Goal: Task Accomplishment & Management: Use online tool/utility

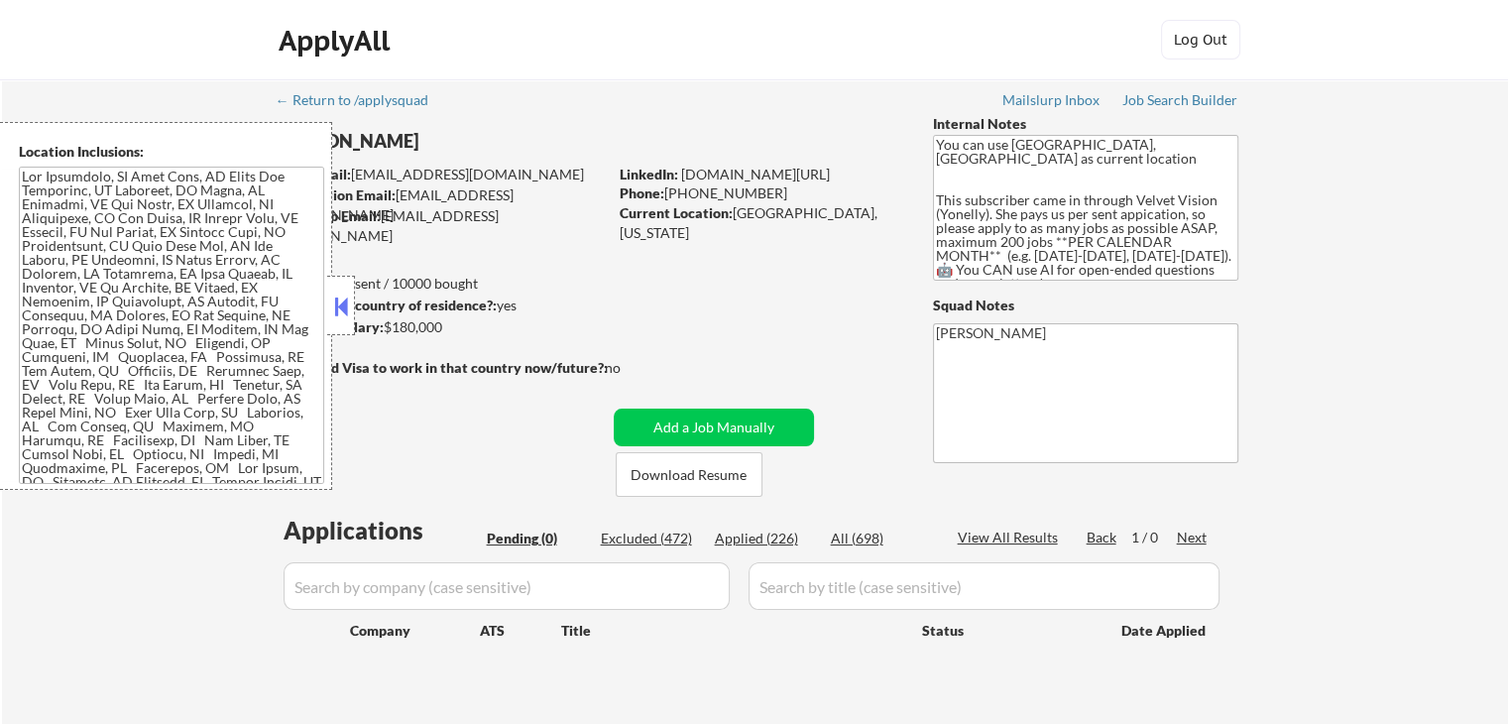
click at [351, 310] on button at bounding box center [341, 306] width 22 height 30
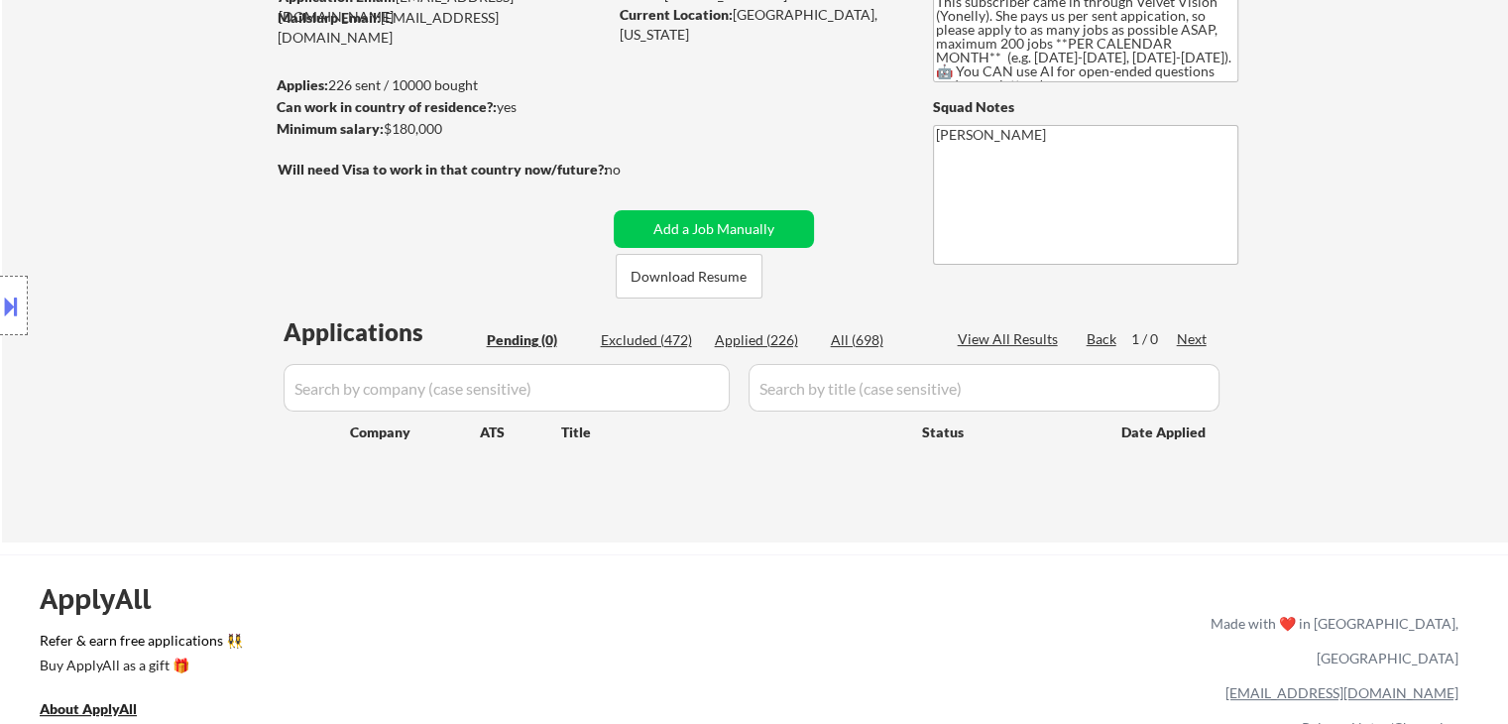
click at [190, 275] on div "Location Inclusions:" at bounding box center [177, 306] width 355 height 368
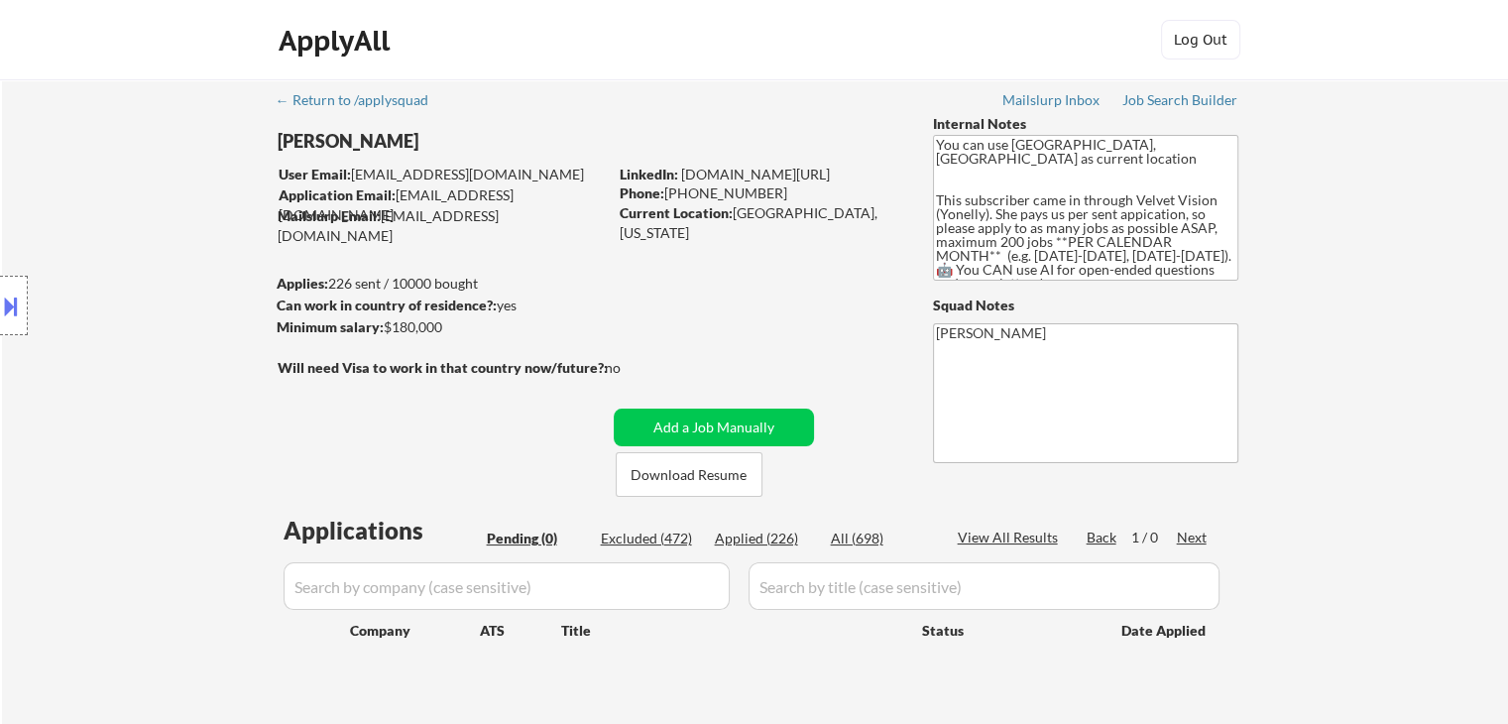
click at [190, 272] on div "Location Inclusions:" at bounding box center [177, 306] width 355 height 368
click at [199, 274] on div "Location Inclusions:" at bounding box center [177, 306] width 355 height 368
drag, startPoint x: 583, startPoint y: 219, endPoint x: 293, endPoint y: 237, distance: 290.0
click at [297, 237] on body "← Return to /applysquad Mailslurp Inbox Job Search Builder [PERSON_NAME] User E…" at bounding box center [754, 362] width 1508 height 724
click at [200, 234] on div "Location Inclusions:" at bounding box center [177, 306] width 355 height 368
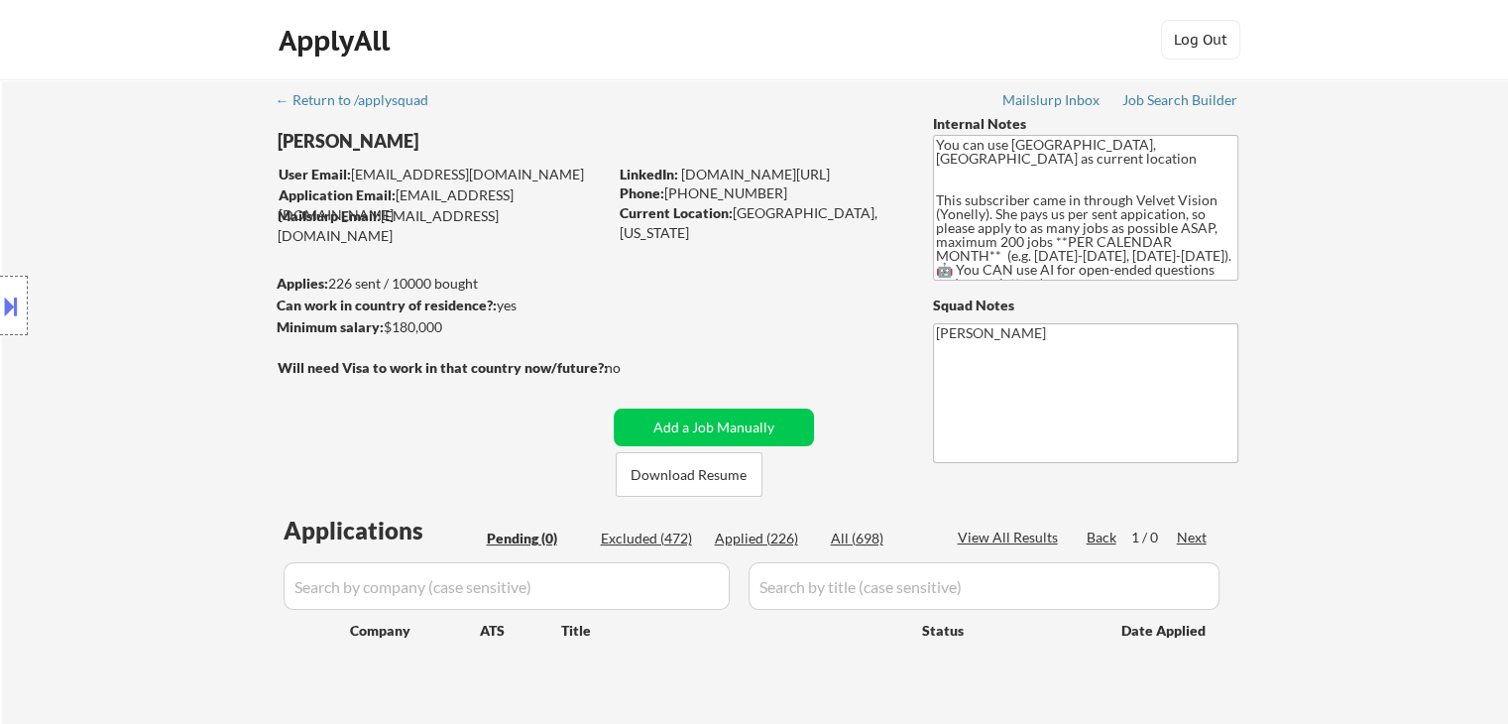
click at [202, 233] on div "Location Inclusions:" at bounding box center [177, 306] width 355 height 368
click at [198, 247] on div "Location Inclusions:" at bounding box center [177, 306] width 355 height 368
click at [201, 250] on div "Location Inclusions:" at bounding box center [177, 306] width 355 height 368
click at [202, 250] on div "Location Inclusions:" at bounding box center [177, 306] width 355 height 368
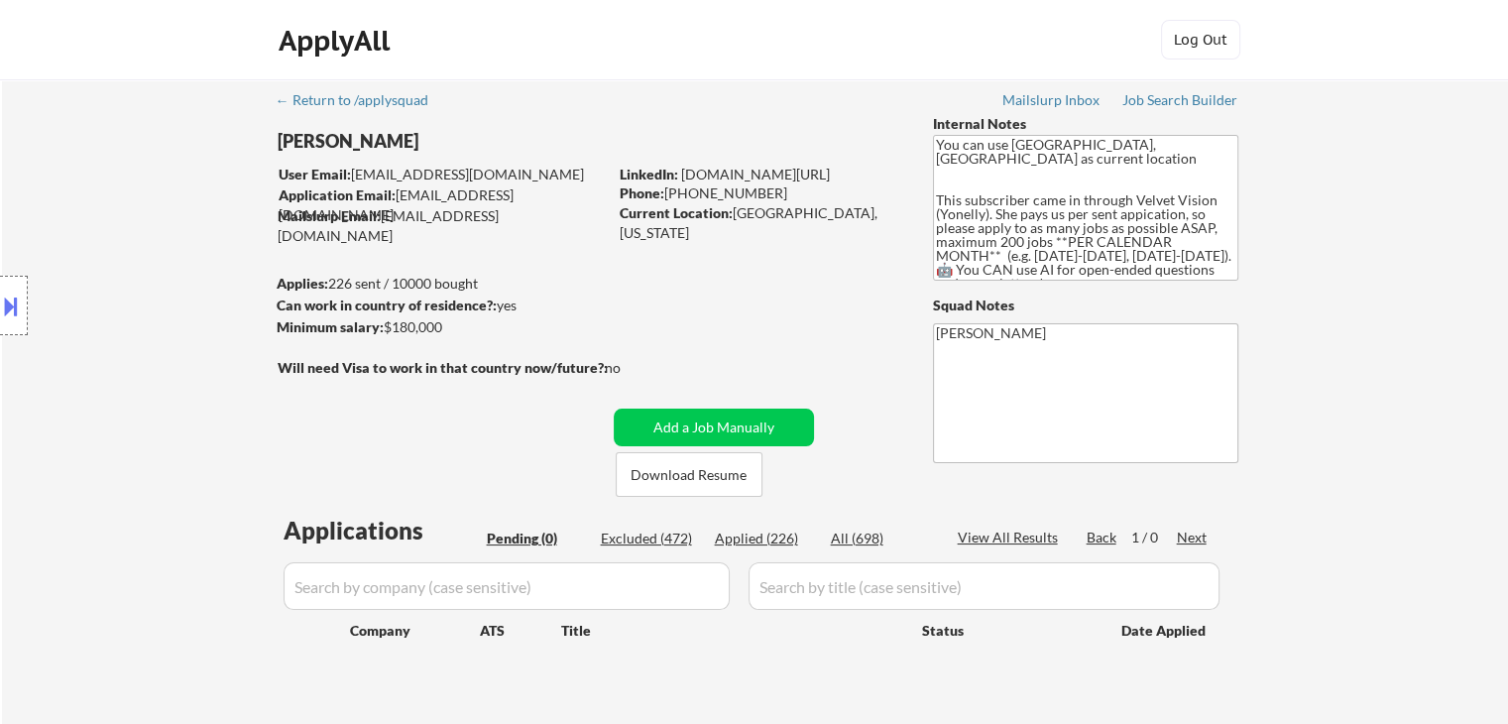
click at [204, 250] on div "Location Inclusions:" at bounding box center [177, 306] width 355 height 368
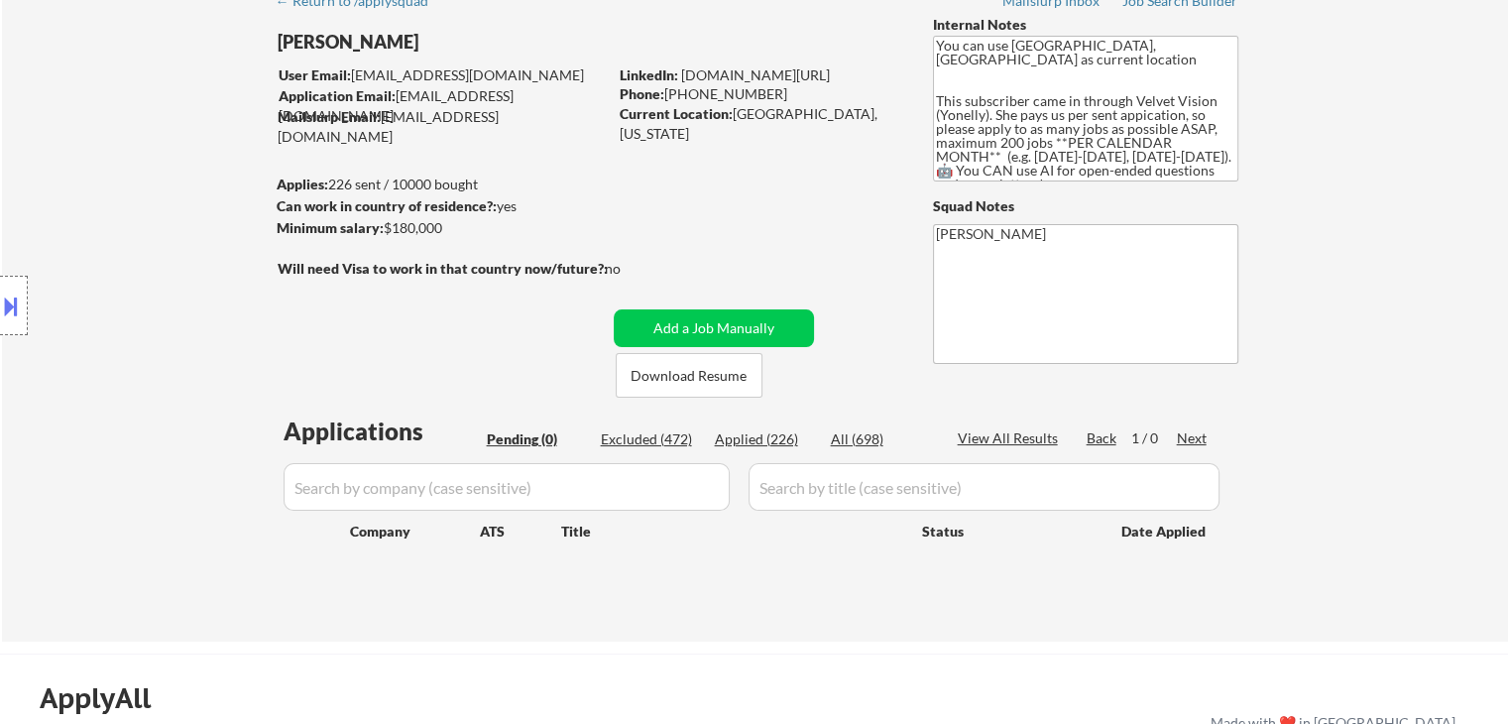
click at [232, 232] on div "Location Inclusions:" at bounding box center [177, 306] width 355 height 368
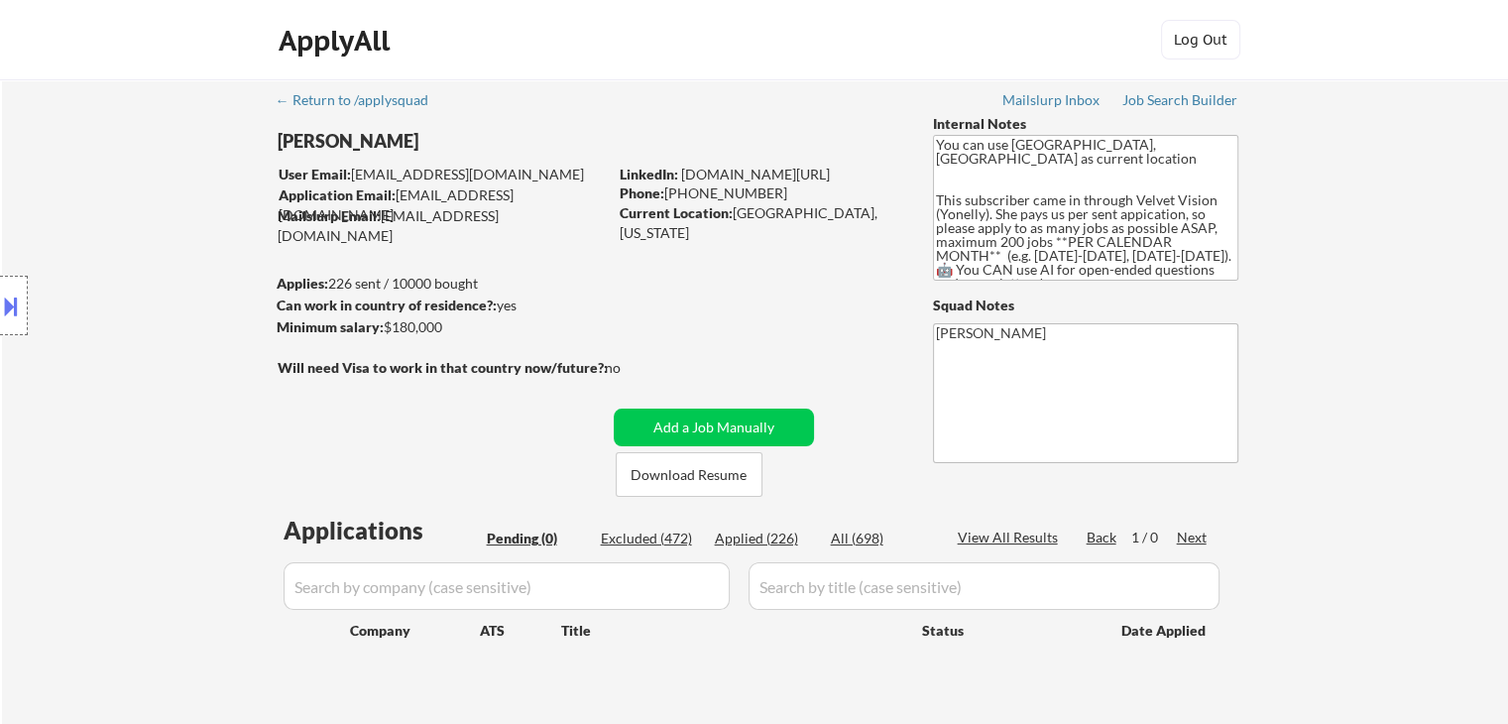
click at [234, 232] on div "Location Inclusions:" at bounding box center [177, 306] width 355 height 368
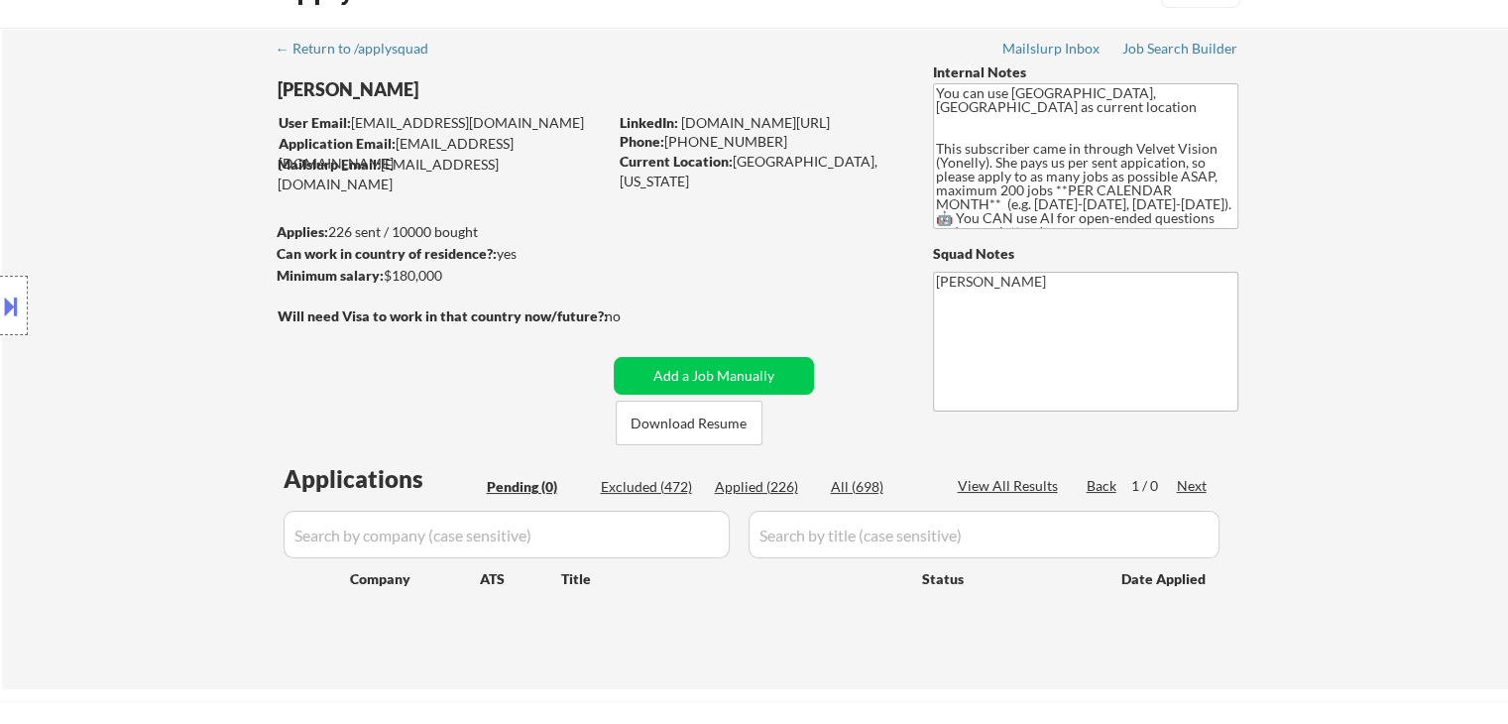
scroll to position [99, 0]
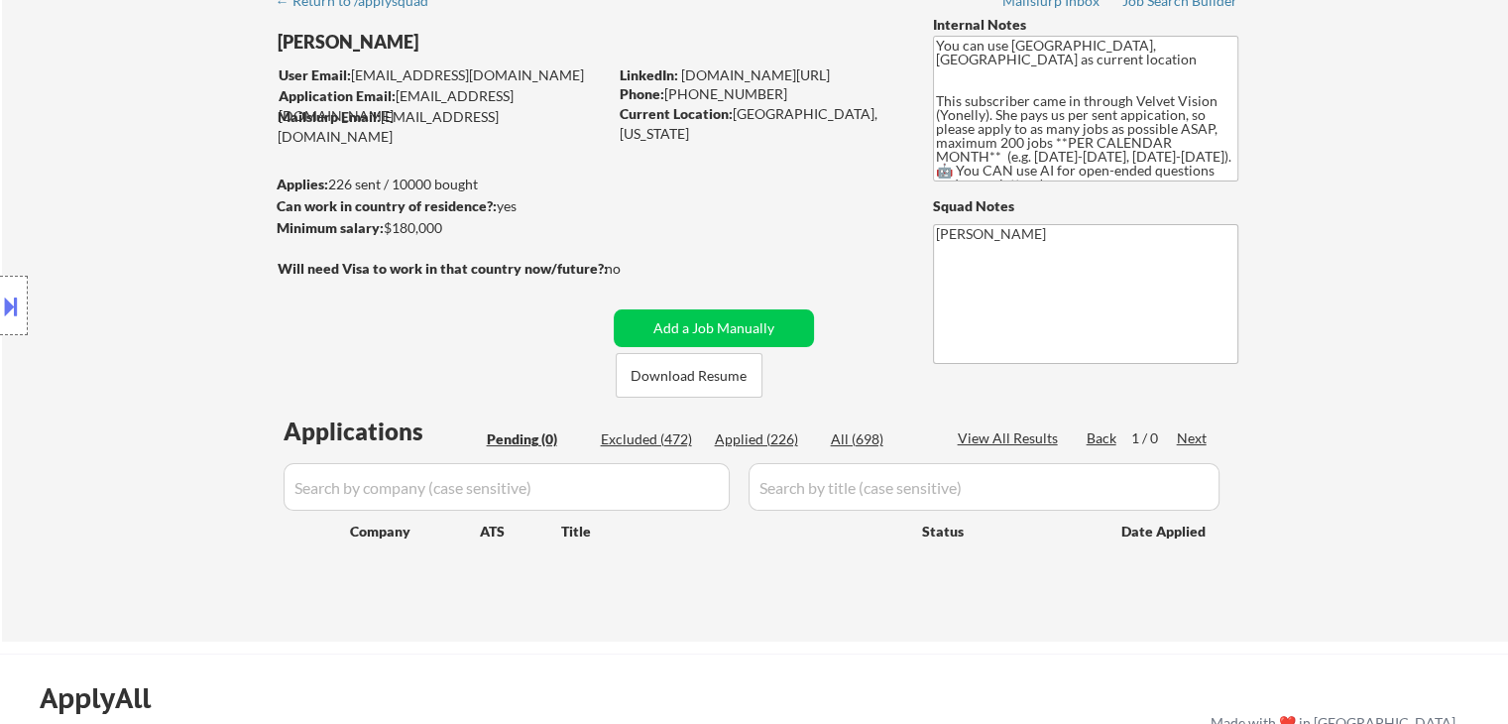
click at [219, 237] on div "Location Inclusions:" at bounding box center [177, 306] width 355 height 368
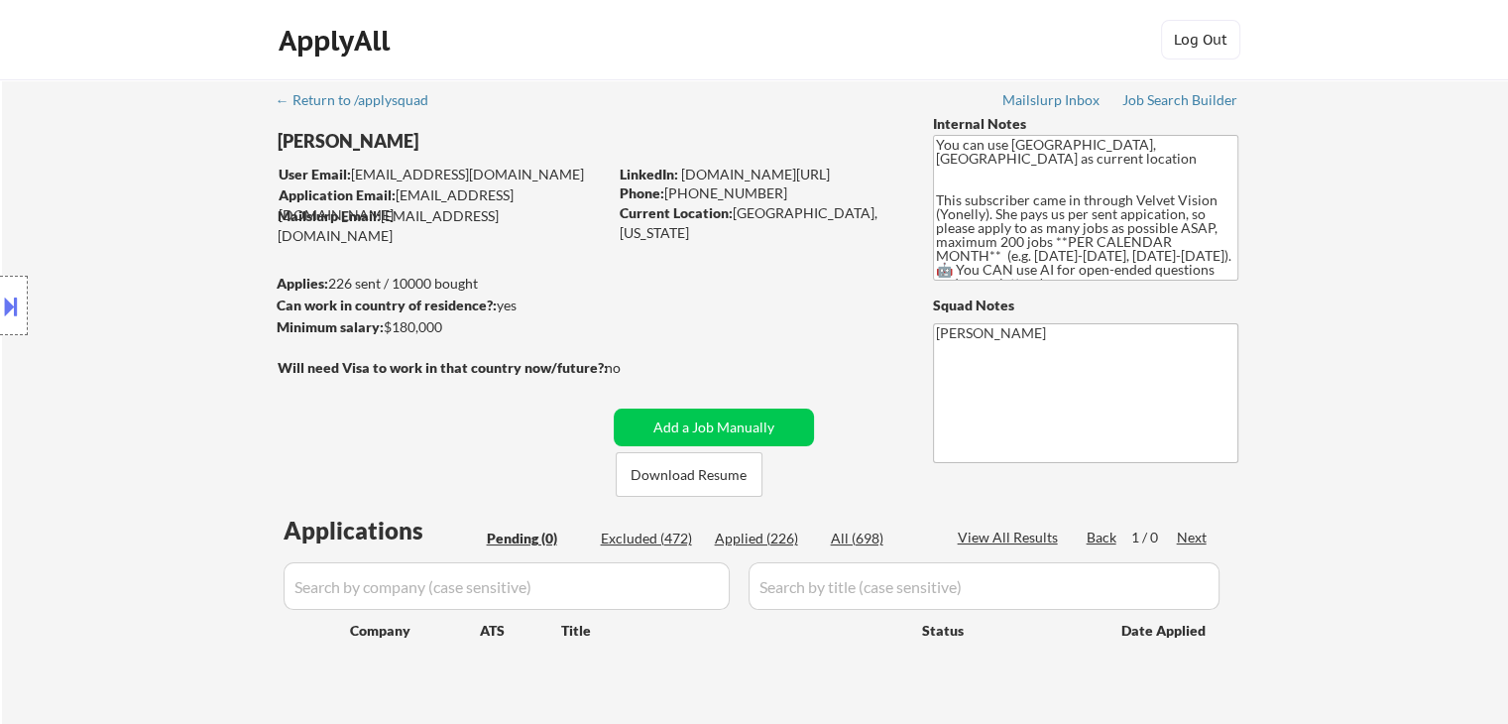
click at [224, 239] on div "Location Inclusions:" at bounding box center [177, 306] width 355 height 368
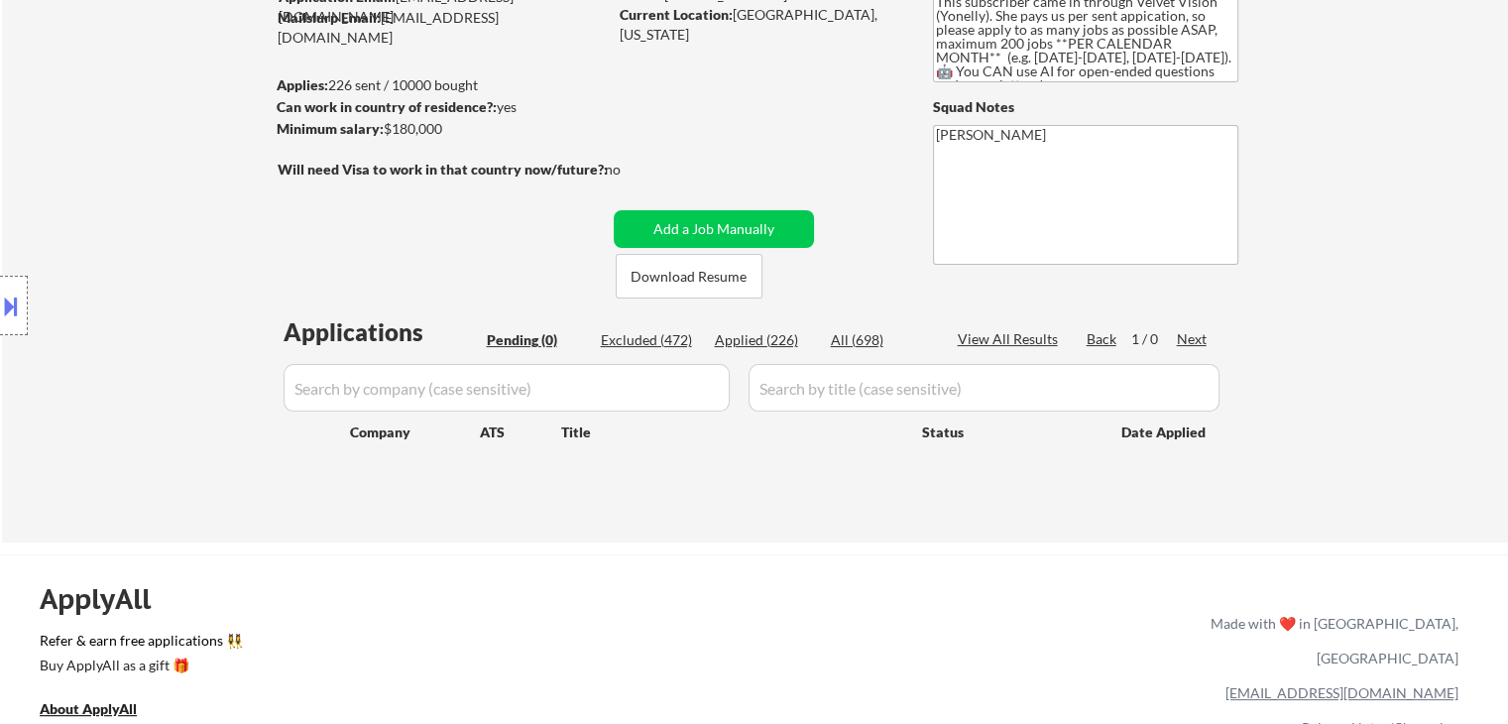
click at [191, 278] on div "Location Inclusions:" at bounding box center [177, 306] width 355 height 368
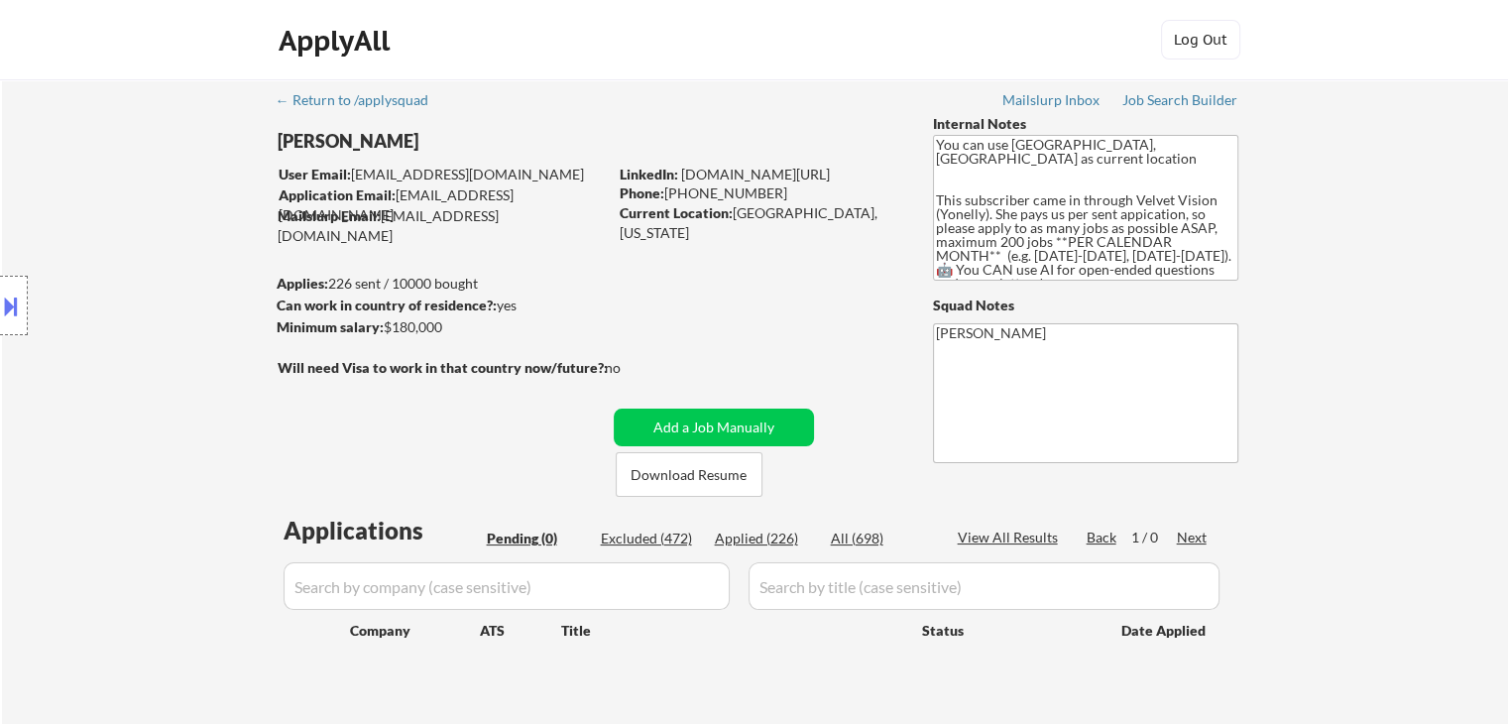
click at [184, 275] on div "Location Inclusions:" at bounding box center [177, 306] width 355 height 368
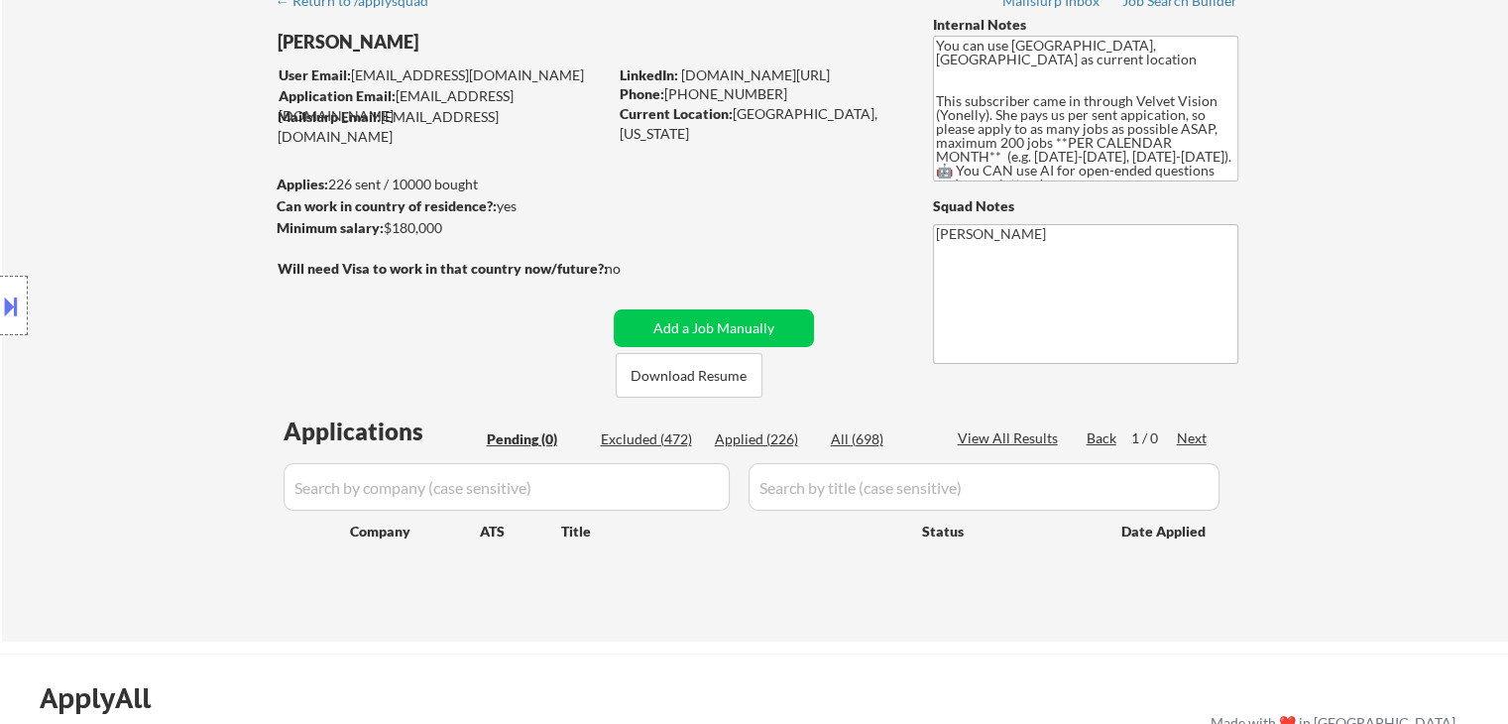
click at [219, 259] on div "Location Inclusions:" at bounding box center [177, 306] width 355 height 368
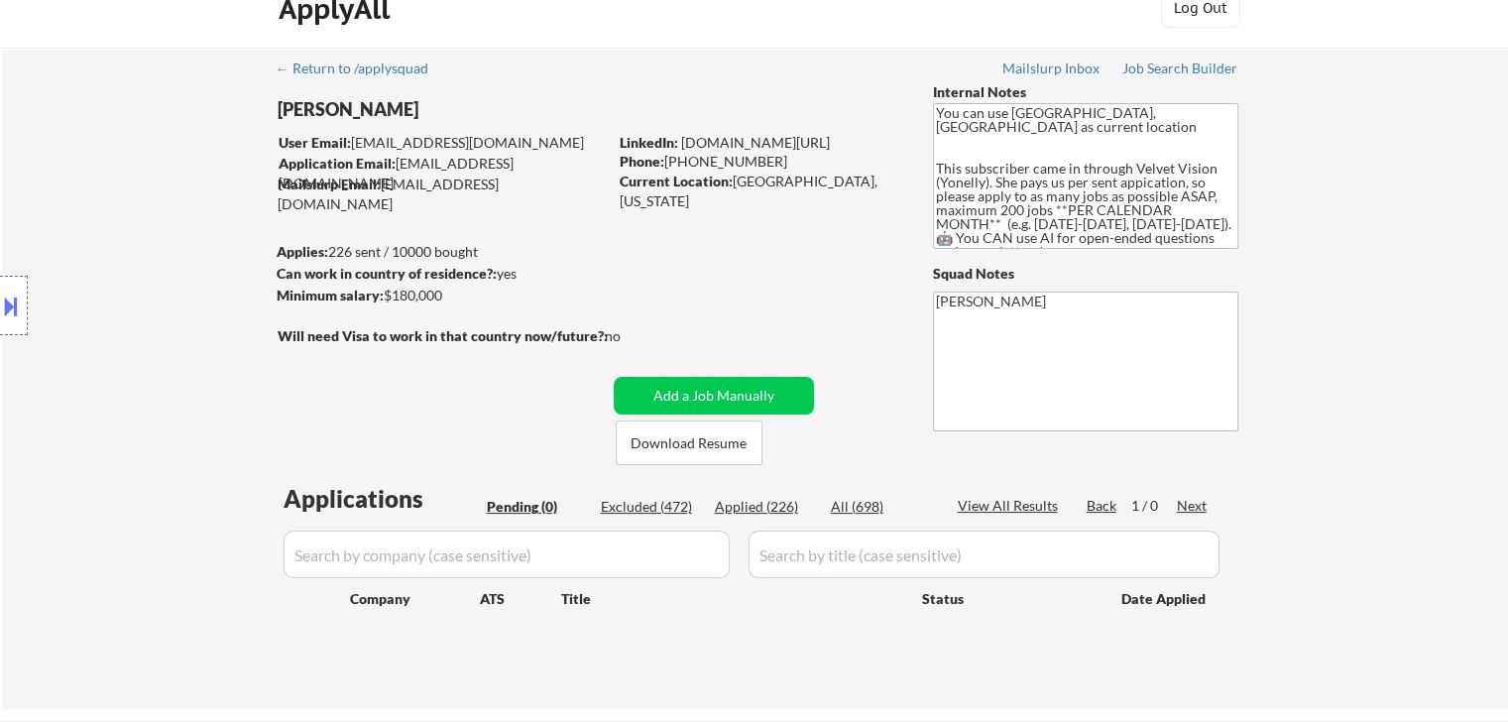
scroll to position [0, 0]
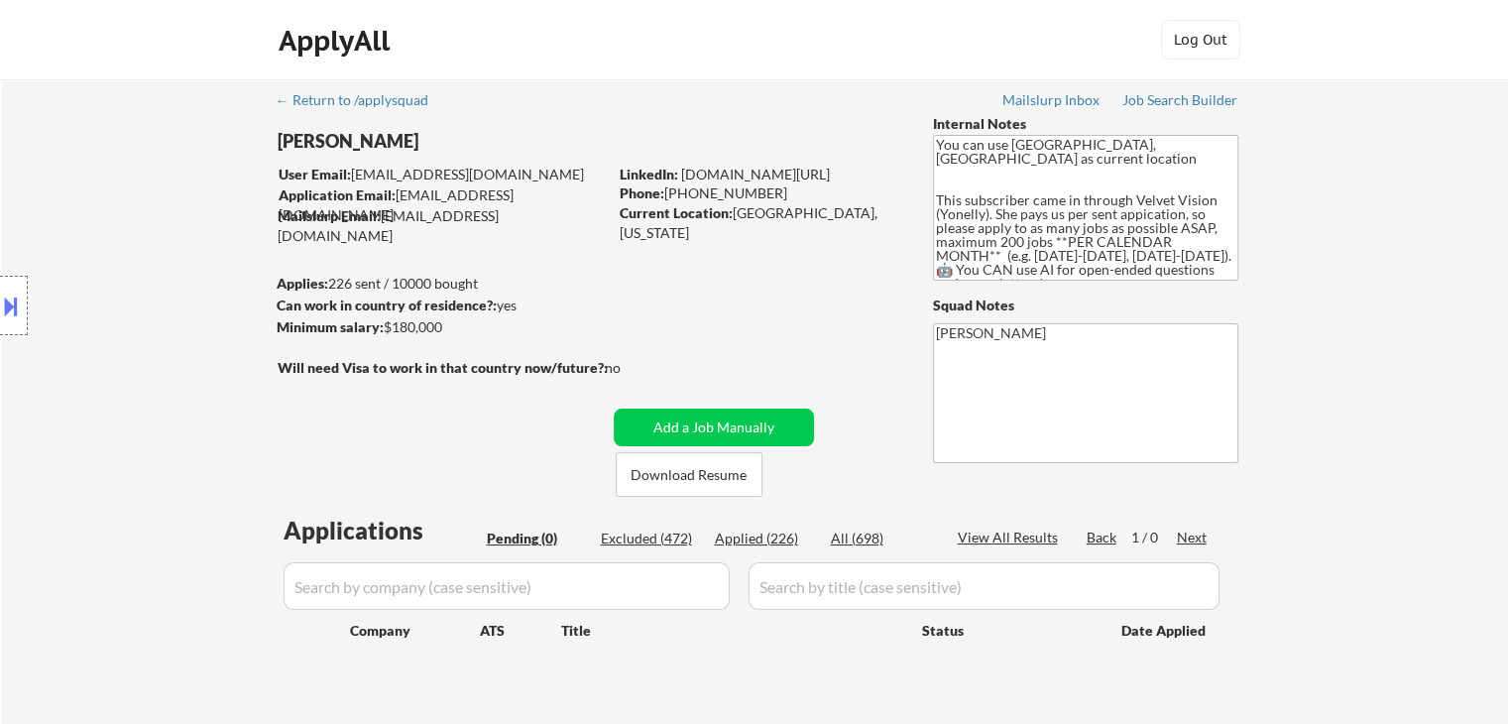
click at [236, 273] on div "Location Inclusions:" at bounding box center [177, 306] width 355 height 368
click at [83, 222] on div "Location Inclusions:" at bounding box center [177, 306] width 355 height 368
click at [96, 215] on div "Location Inclusions:" at bounding box center [177, 306] width 355 height 368
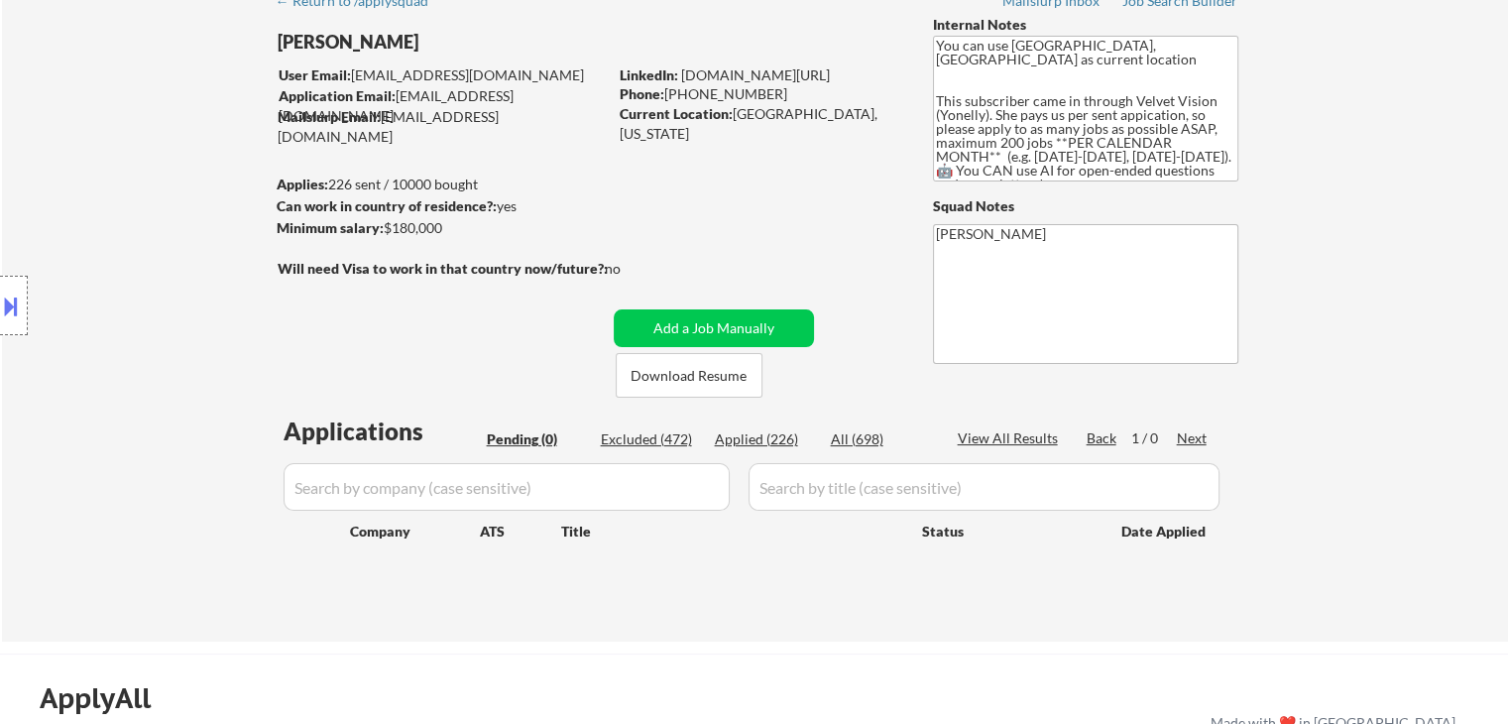
click at [104, 210] on div "Location Inclusions:" at bounding box center [177, 306] width 355 height 368
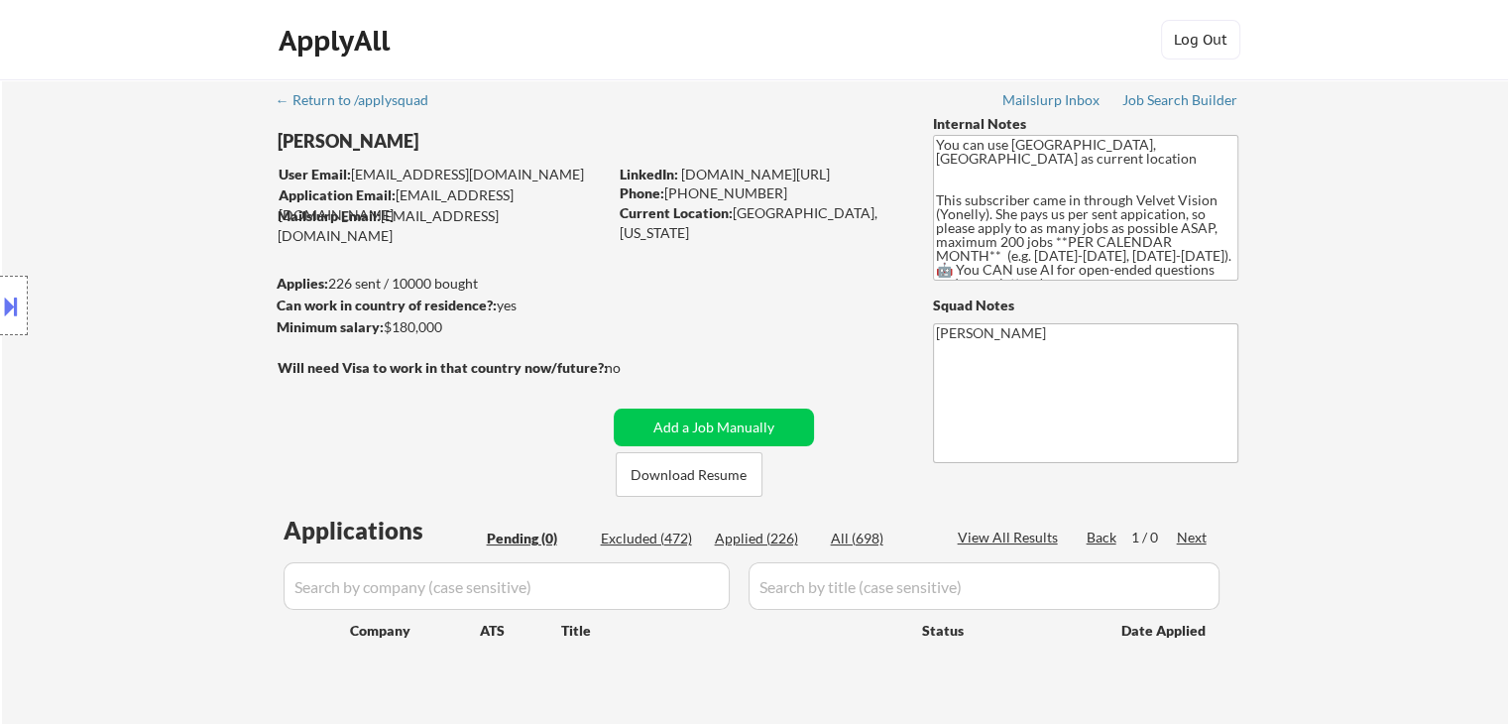
click at [196, 341] on div "Location Inclusions:" at bounding box center [177, 306] width 355 height 368
click at [193, 339] on div "Location Inclusions:" at bounding box center [177, 306] width 355 height 368
drag, startPoint x: 258, startPoint y: 399, endPoint x: 410, endPoint y: 378, distance: 154.1
click at [259, 399] on div "Location Inclusions:" at bounding box center [177, 306] width 355 height 368
drag, startPoint x: 1435, startPoint y: 183, endPoint x: 1400, endPoint y: 201, distance: 39.0
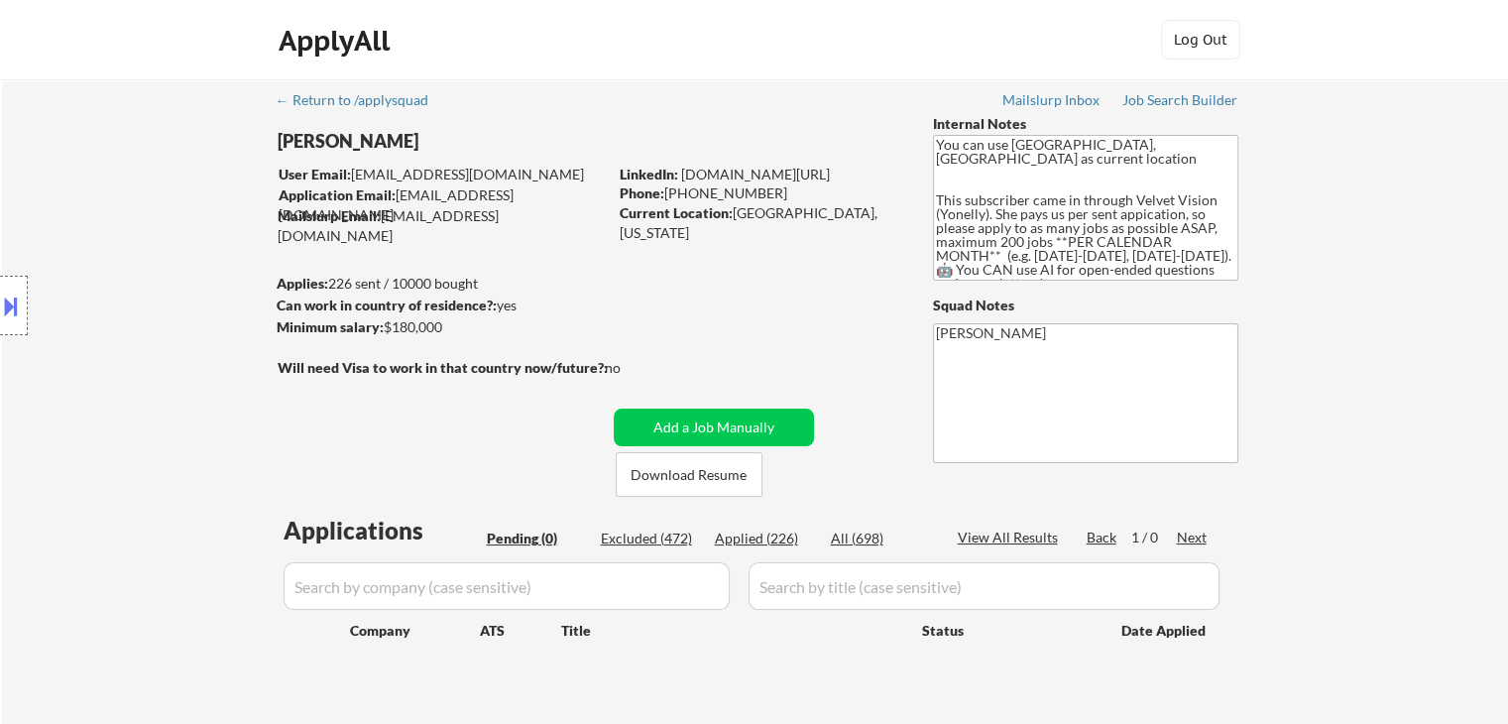
click at [1435, 183] on div "← Return to /applysquad Mailslurp Inbox Job Search Builder [PERSON_NAME] User E…" at bounding box center [755, 409] width 1506 height 661
click at [1174, 101] on div "Job Search Builder" at bounding box center [1180, 100] width 116 height 14
click at [698, 477] on button "Download Resume" at bounding box center [689, 474] width 147 height 45
click at [171, 268] on div "Location Inclusions:" at bounding box center [177, 306] width 355 height 368
click at [611, 37] on div "ApplyAll Log In Sign Up Log Out" at bounding box center [754, 45] width 991 height 50
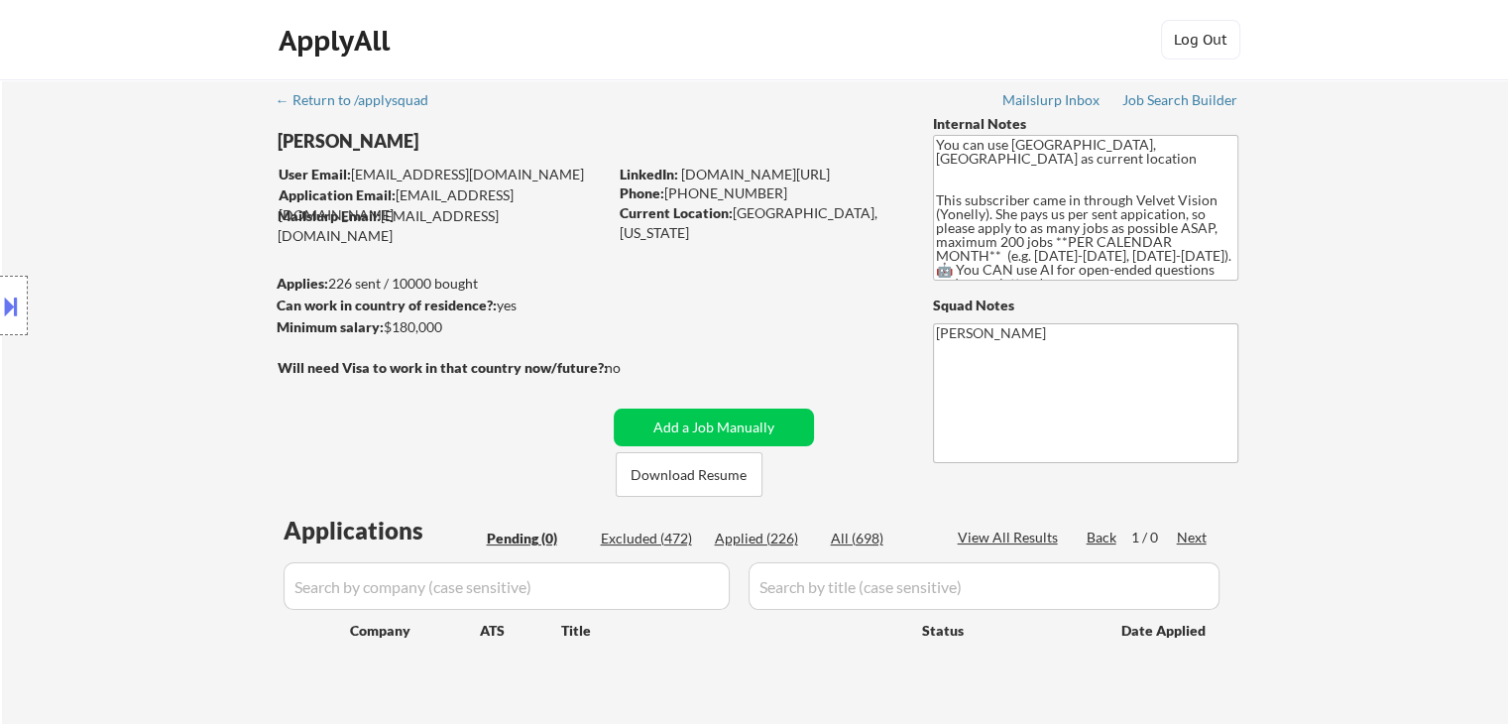
click at [705, 58] on div "ApplyAll Log In Sign Up Log Out" at bounding box center [754, 45] width 991 height 50
click at [702, 58] on div "ApplyAll Log In Sign Up Log Out" at bounding box center [754, 45] width 991 height 50
click at [155, 49] on div "ApplyAll Log In Sign Up Log Out" at bounding box center [754, 40] width 1508 height 80
drag, startPoint x: 649, startPoint y: 51, endPoint x: 861, endPoint y: 21, distance: 213.3
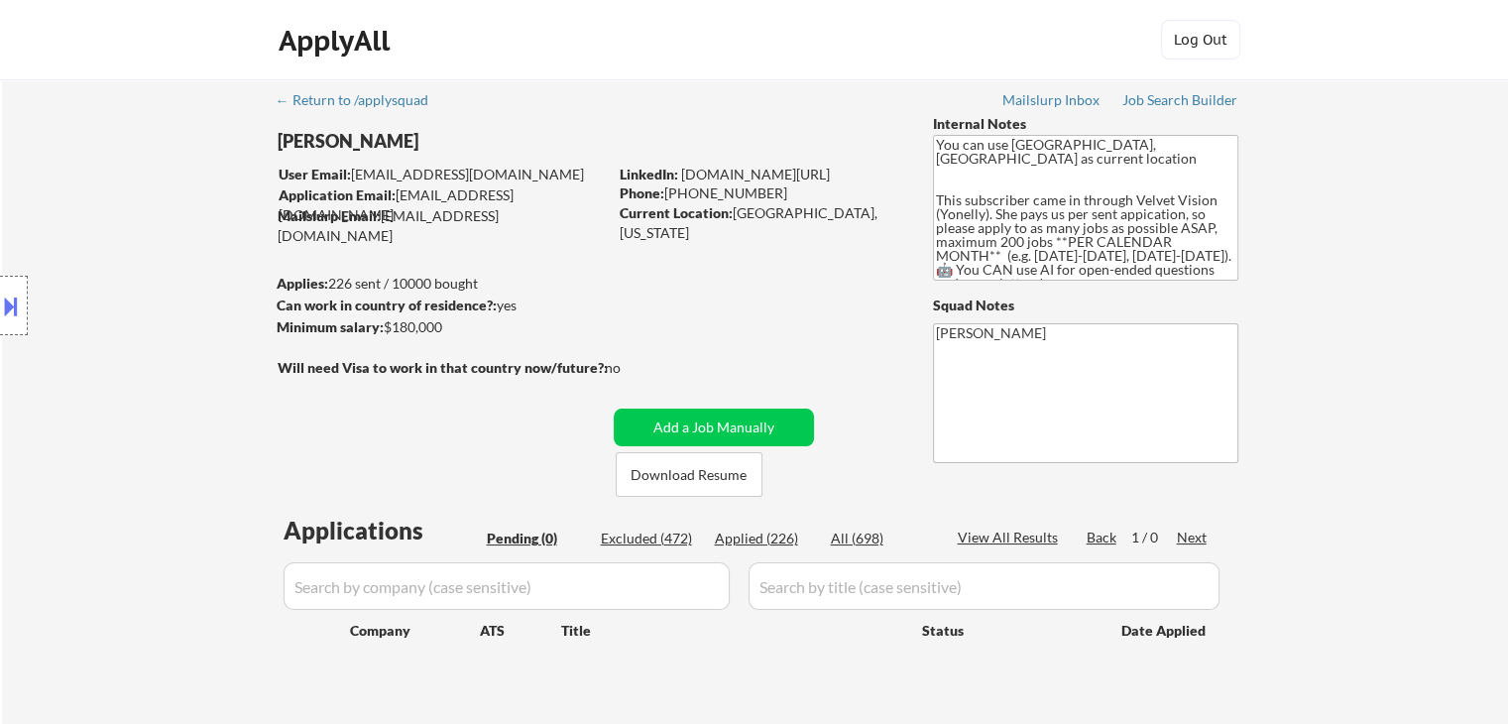
click at [652, 49] on div "ApplyAll Log In Sign Up Log Out" at bounding box center [754, 45] width 991 height 50
click at [174, 274] on div "Location Inclusions:" at bounding box center [177, 306] width 355 height 368
click at [177, 275] on div "Location Inclusions:" at bounding box center [177, 306] width 355 height 368
click at [186, 279] on div "Location Inclusions:" at bounding box center [177, 306] width 355 height 368
click at [188, 280] on div "Location Inclusions:" at bounding box center [177, 306] width 355 height 368
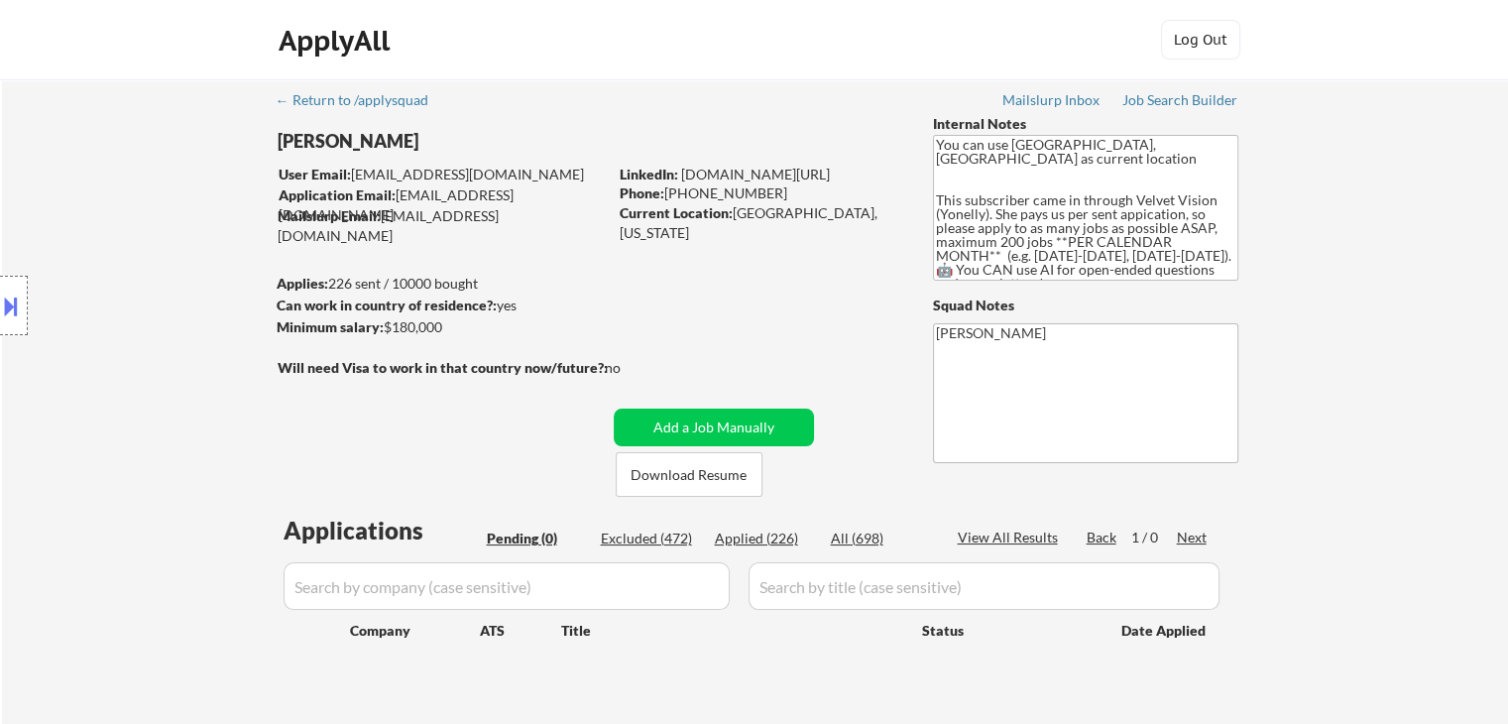
click at [193, 280] on div "Location Inclusions:" at bounding box center [177, 306] width 355 height 368
click at [200, 281] on div "Location Inclusions:" at bounding box center [177, 306] width 355 height 368
click at [200, 254] on div "Location Inclusions:" at bounding box center [177, 306] width 355 height 368
click at [203, 250] on div "Location Inclusions:" at bounding box center [177, 306] width 355 height 368
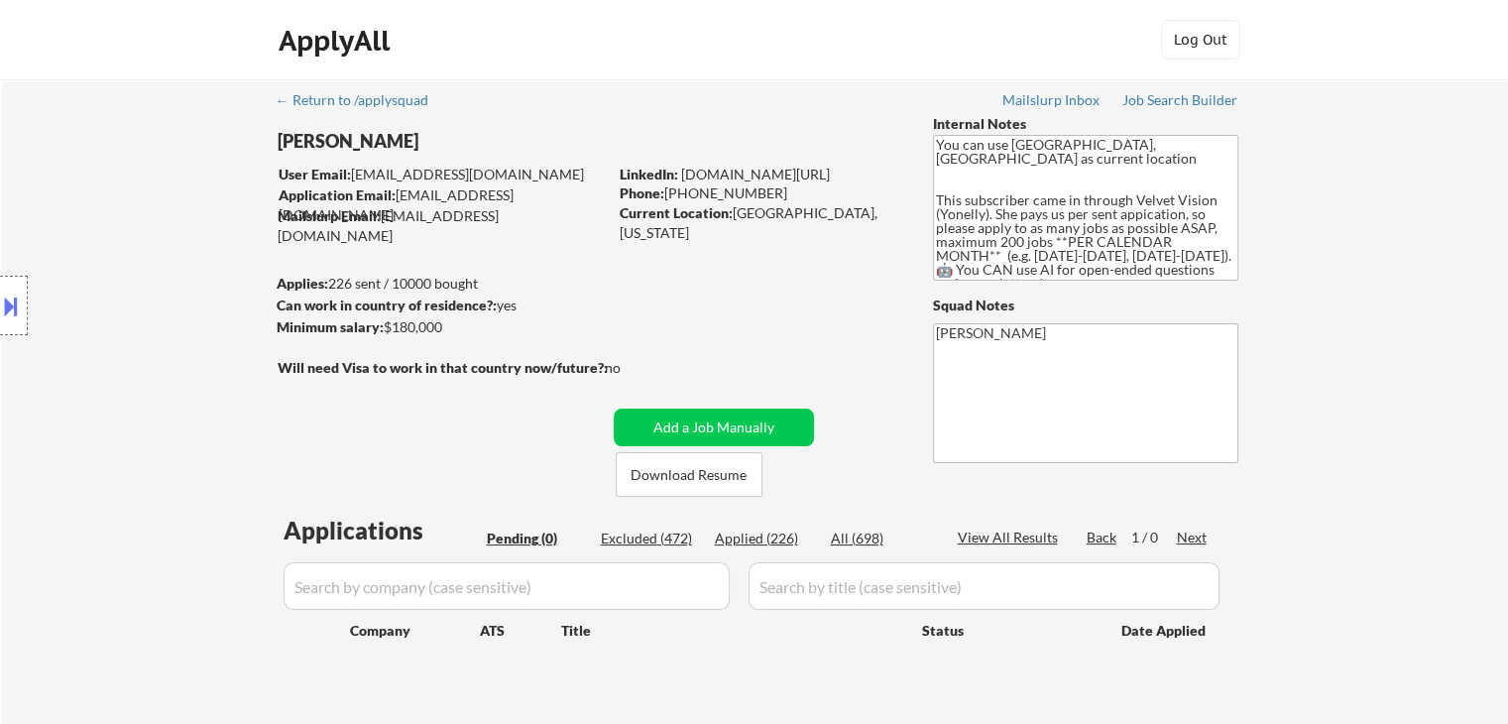
click at [197, 203] on div "Location Inclusions:" at bounding box center [177, 306] width 355 height 368
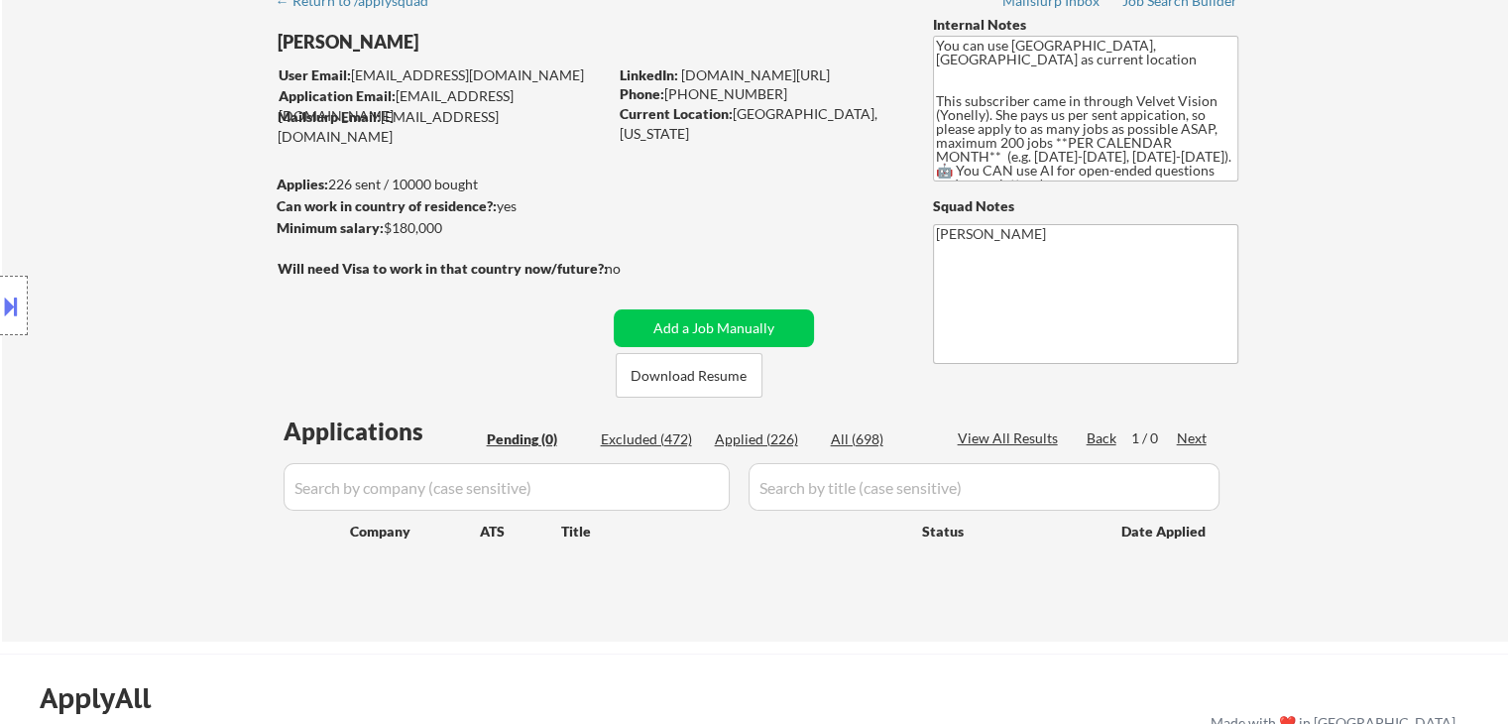
click at [191, 210] on div "Location Inclusions:" at bounding box center [177, 306] width 355 height 368
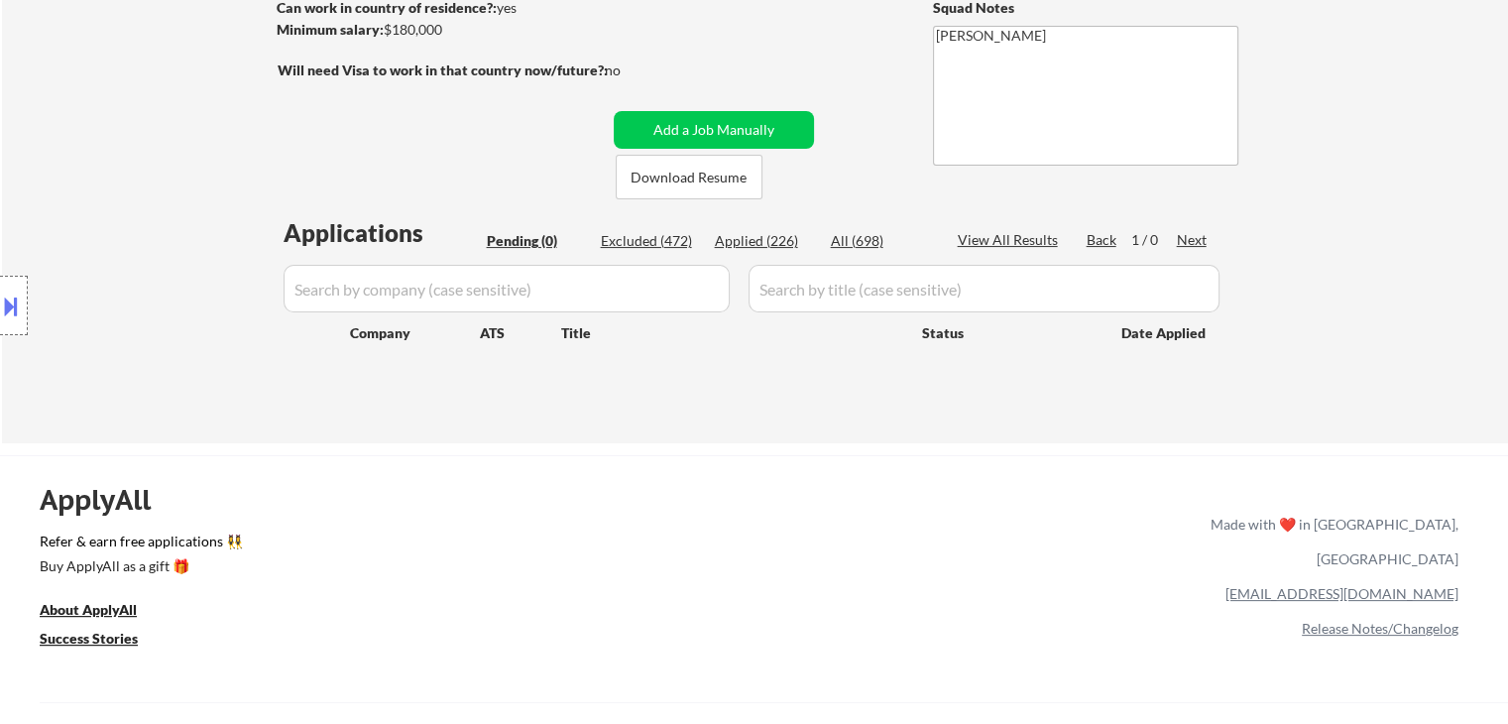
click at [177, 215] on div "Location Inclusions:" at bounding box center [177, 306] width 355 height 368
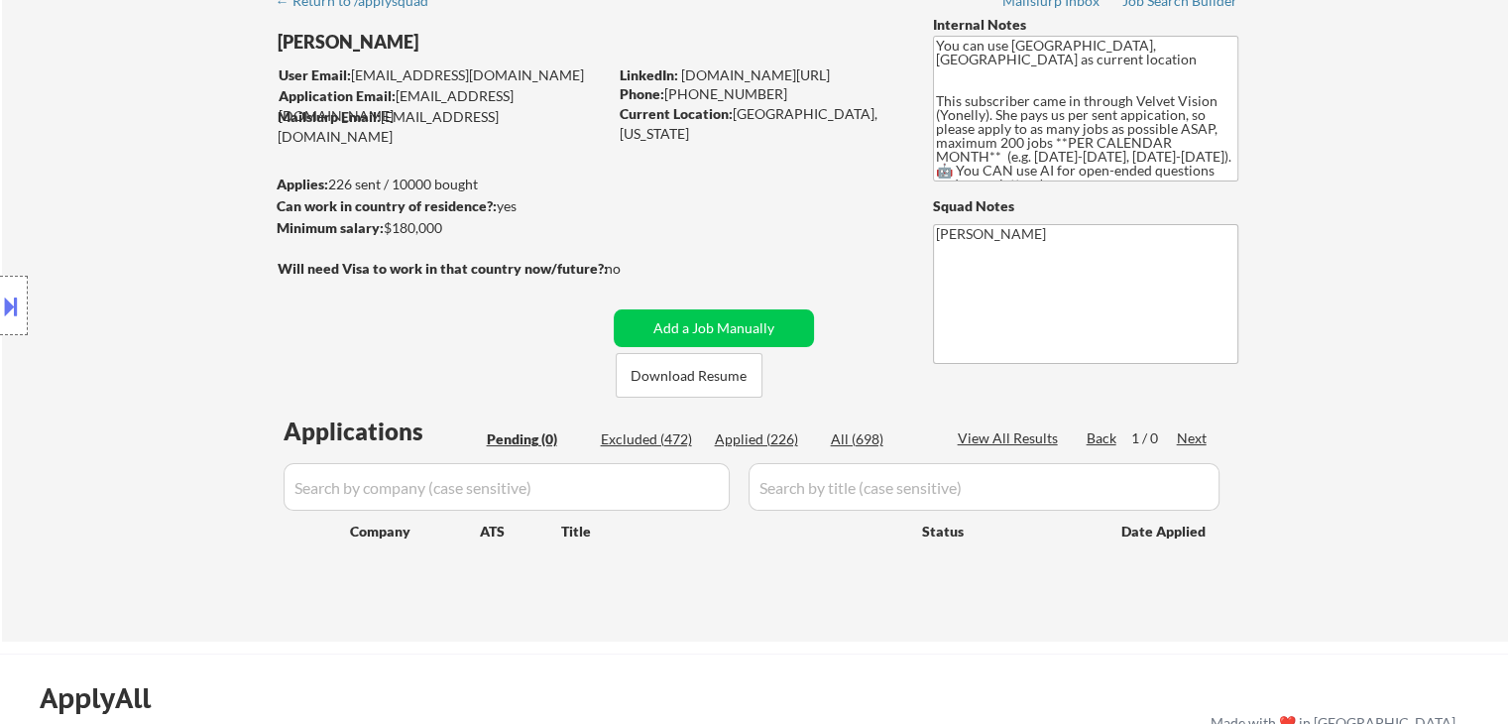
click at [173, 219] on div "Location Inclusions:" at bounding box center [177, 306] width 355 height 368
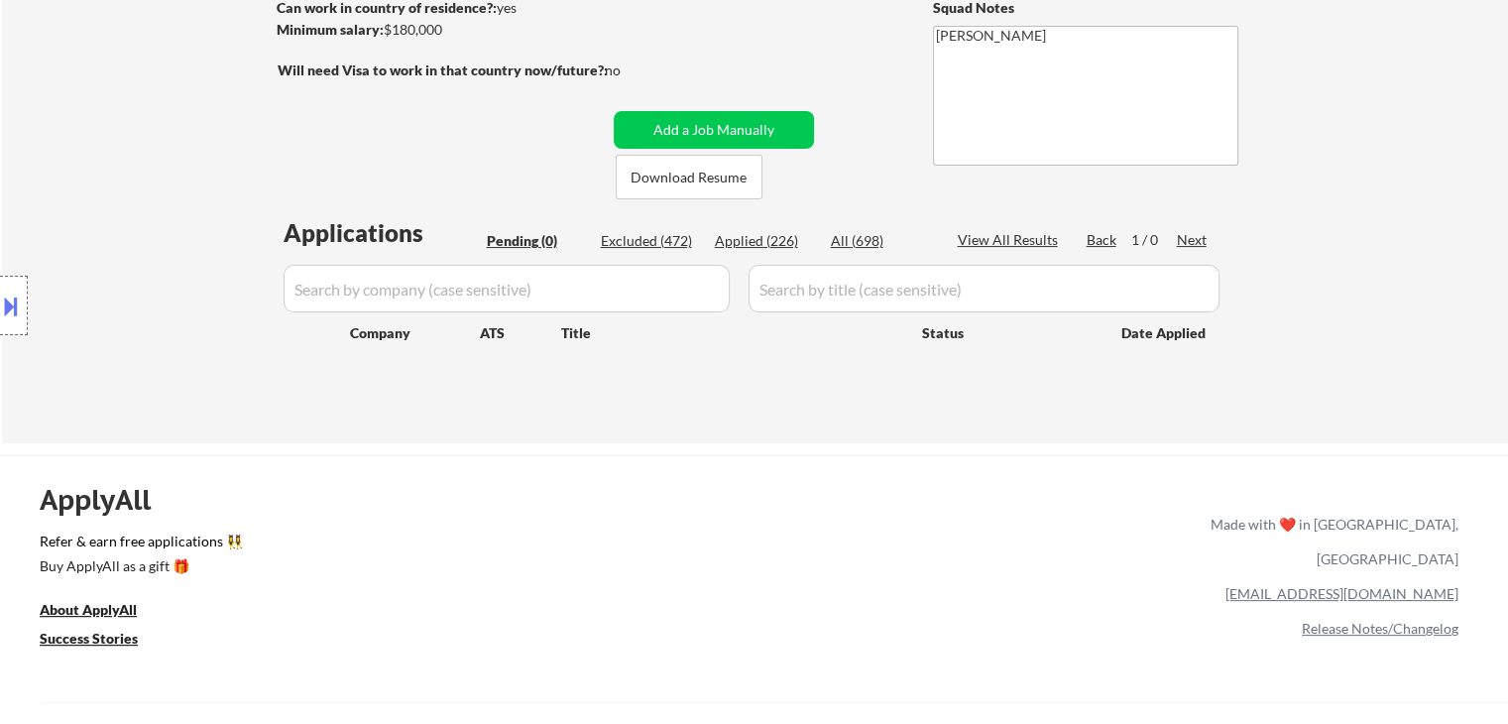
click at [184, 217] on div "Location Inclusions:" at bounding box center [177, 306] width 355 height 368
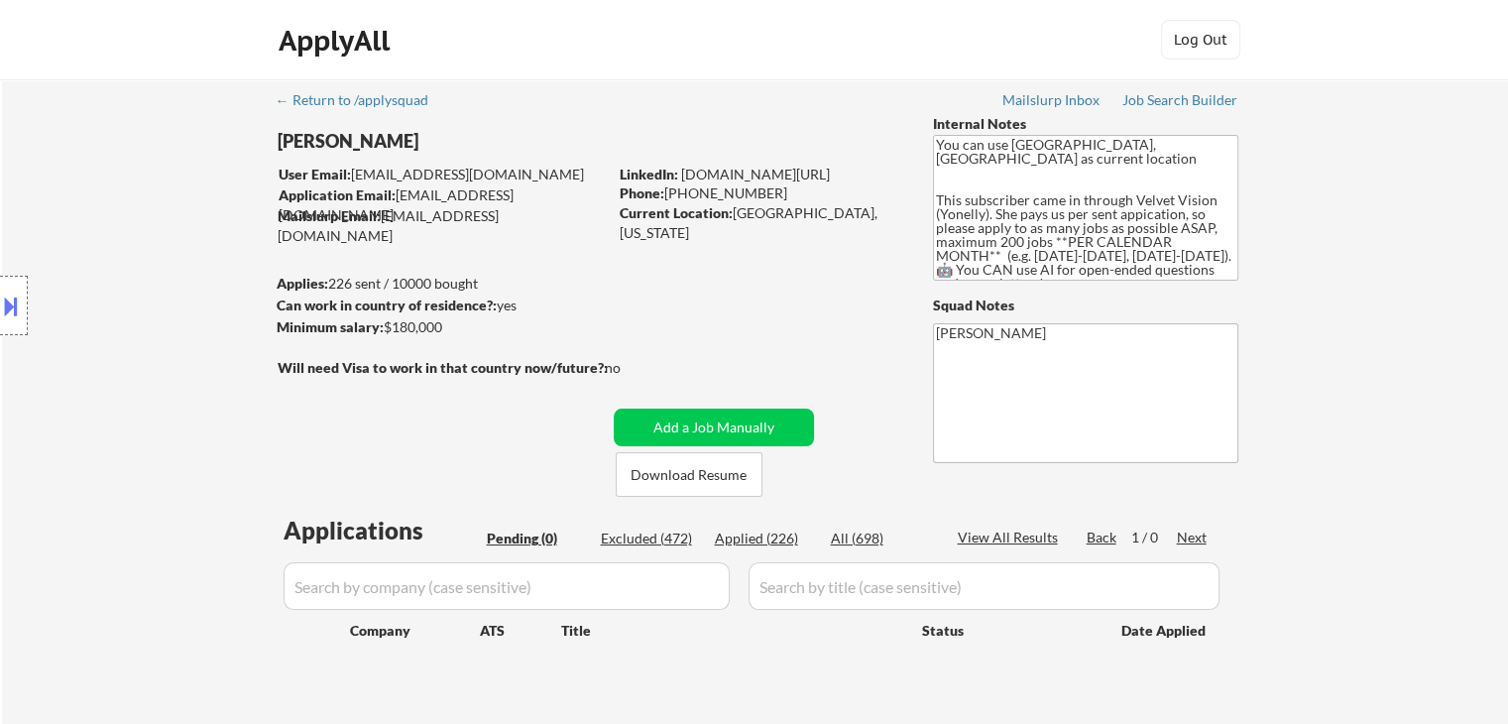
click at [186, 218] on div "Location Inclusions:" at bounding box center [177, 306] width 355 height 368
click at [186, 219] on div "Location Inclusions:" at bounding box center [177, 306] width 355 height 368
click at [187, 219] on div "Location Inclusions:" at bounding box center [177, 306] width 355 height 368
click at [146, 208] on div "Location Inclusions:" at bounding box center [177, 306] width 355 height 368
click at [129, 215] on div "Location Inclusions:" at bounding box center [177, 306] width 355 height 368
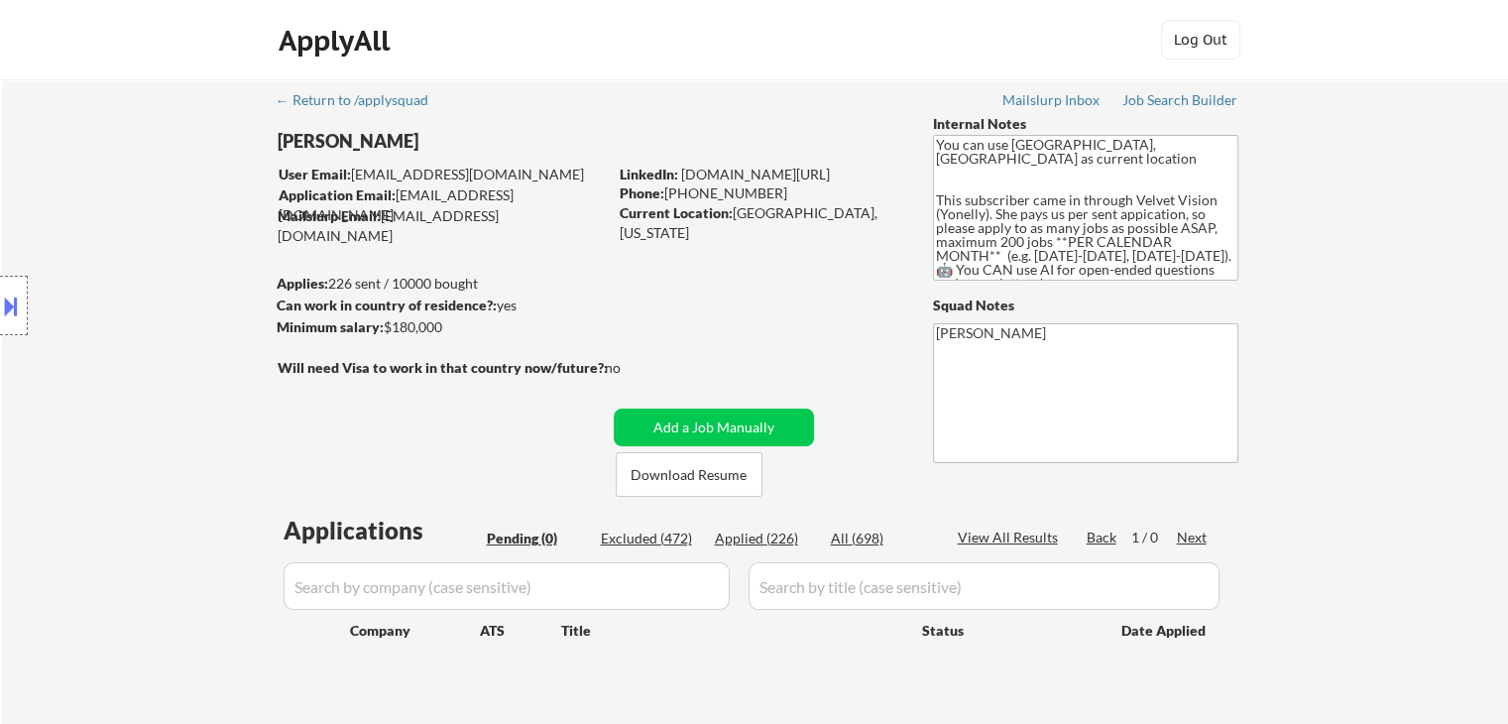
click at [129, 217] on div "Location Inclusions:" at bounding box center [177, 306] width 355 height 368
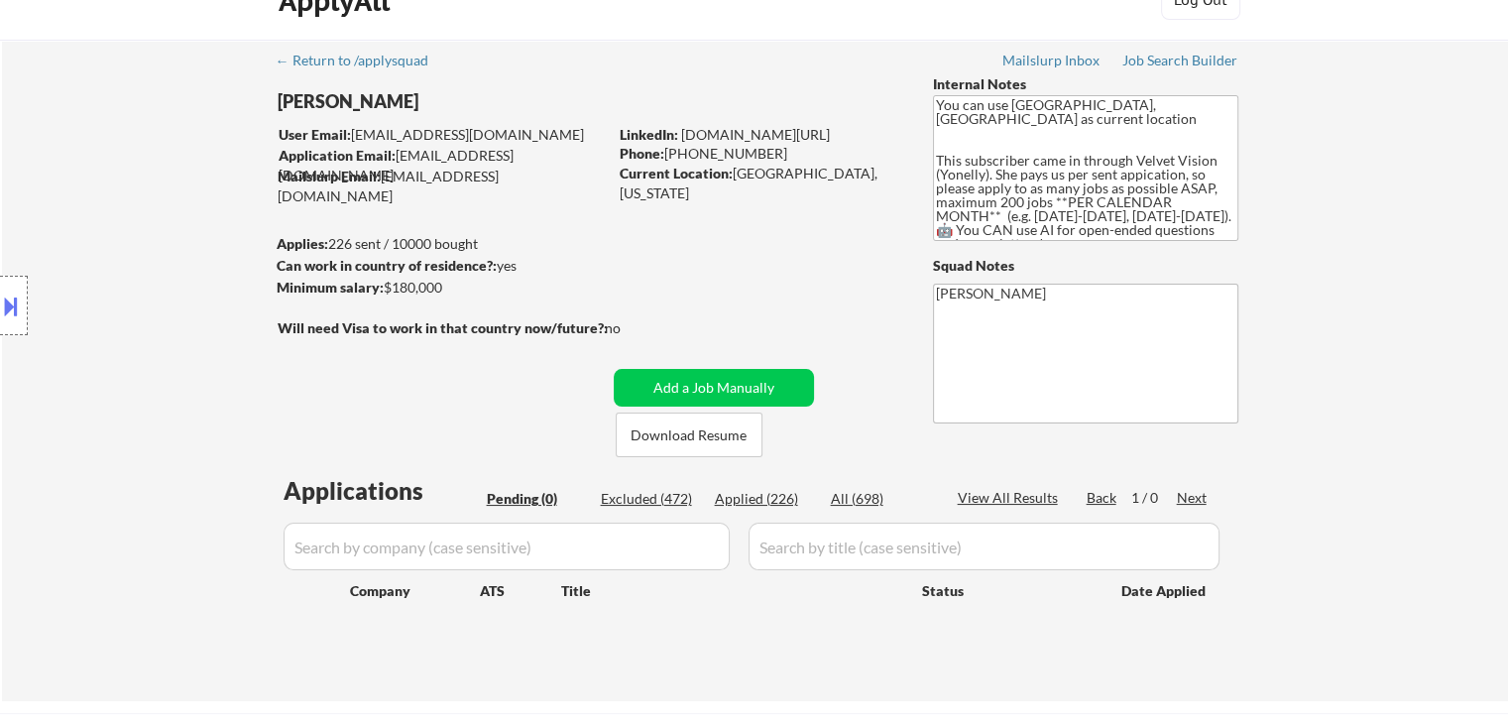
drag, startPoint x: 137, startPoint y: 288, endPoint x: 151, endPoint y: 314, distance: 30.2
click at [135, 290] on div "Location Inclusions:" at bounding box center [177, 306] width 355 height 368
click at [187, 342] on div "Location Inclusions:" at bounding box center [177, 306] width 355 height 368
